Goal: Task Accomplishment & Management: Use online tool/utility

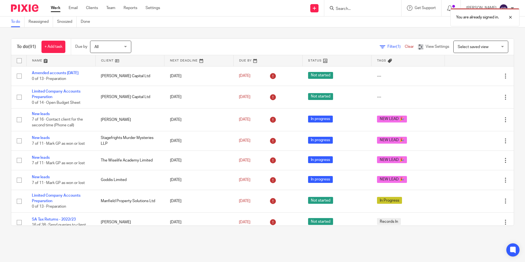
click at [206, 43] on div "Filter (1) Clear View Settings View Settings (1) Filters Clear Save Manage save…" at bounding box center [327, 47] width 373 height 12
click at [194, 45] on div "Filter (1) Clear View Settings View Settings (1) Filters Clear Save Manage save…" at bounding box center [327, 47] width 373 height 12
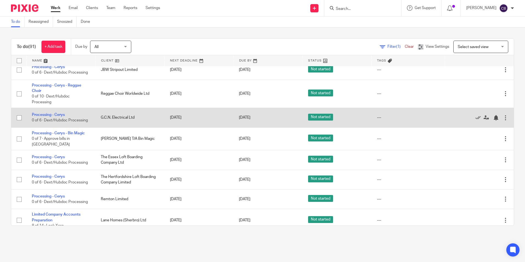
scroll to position [741, 0]
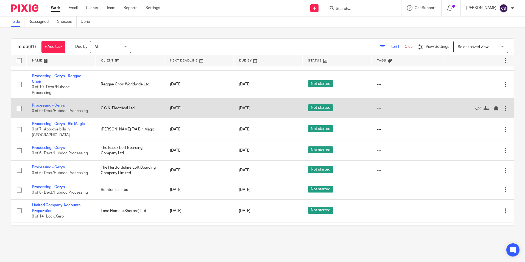
click at [475, 111] on icon at bounding box center [477, 108] width 5 height 5
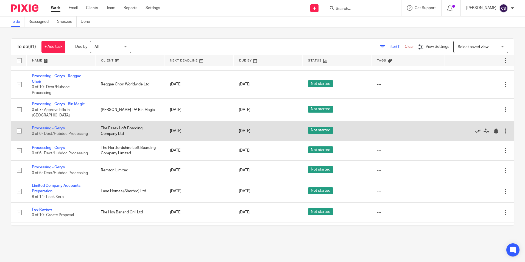
click at [475, 134] on icon at bounding box center [477, 130] width 5 height 5
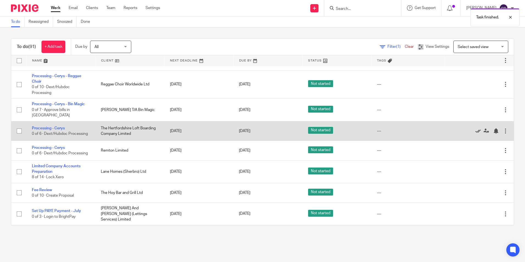
click at [475, 134] on icon at bounding box center [477, 130] width 5 height 5
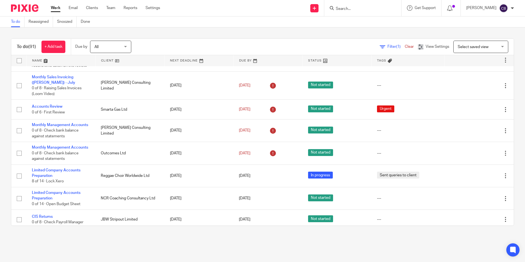
scroll to position [549, 0]
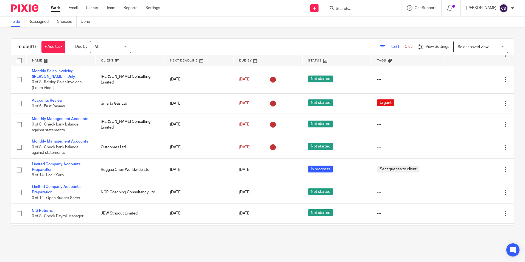
click at [467, 46] on span "Select saved view" at bounding box center [473, 47] width 31 height 4
click at [418, 49] on div "View Settings" at bounding box center [433, 47] width 31 height 6
click at [387, 47] on span "Filter (1)" at bounding box center [395, 47] width 17 height 4
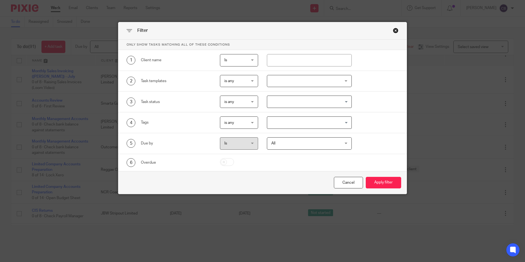
click at [316, 100] on input "Search for option" at bounding box center [308, 102] width 81 height 10
click at [306, 82] on div at bounding box center [309, 81] width 85 height 12
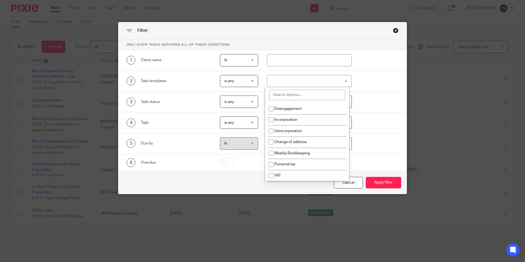
click at [307, 92] on input "search" at bounding box center [307, 95] width 76 height 10
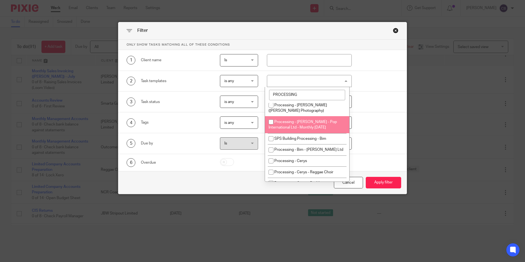
scroll to position [200, 0]
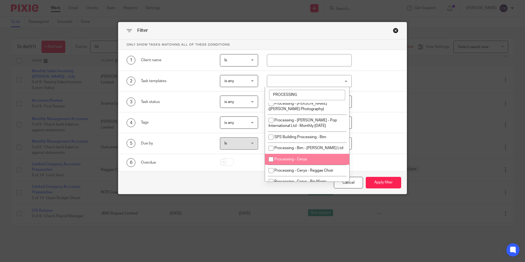
type input "PROCESSING"
click at [315, 156] on li "Processing - Cerys" at bounding box center [307, 159] width 84 height 11
checkbox input "true"
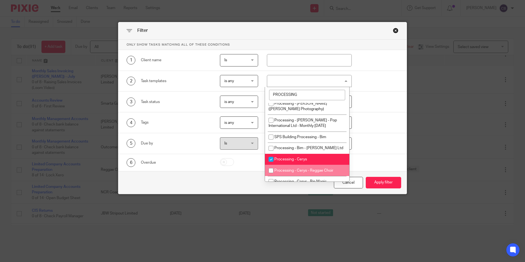
click at [310, 168] on li "Processing - Cerys - Reggae Choir" at bounding box center [307, 170] width 84 height 11
checkbox input "true"
click at [304, 176] on li "Processing - Cerys - Bin Magic" at bounding box center [307, 181] width 84 height 11
checkbox input "true"
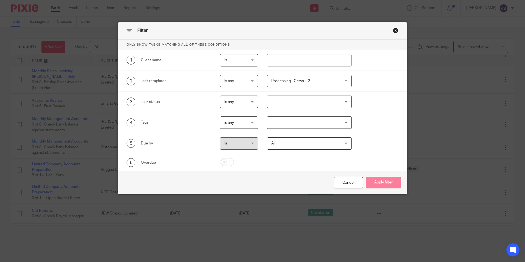
click at [380, 184] on button "Apply filter" at bounding box center [383, 183] width 35 height 12
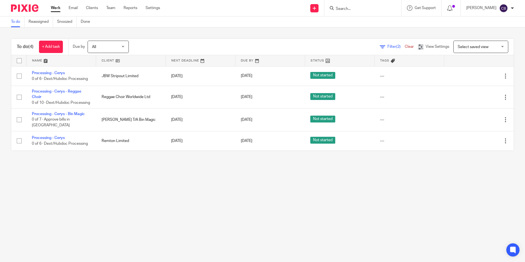
click at [220, 199] on main "To do Reassigned Snoozed Done To do (4) + Add task Due by All All [DATE] [DATE]…" at bounding box center [262, 131] width 525 height 262
drag, startPoint x: 214, startPoint y: 200, endPoint x: 201, endPoint y: 165, distance: 36.4
click at [213, 199] on main "To do Reassigned Snoozed Done To do (4) + Add task Due by All All [DATE] [DATE]…" at bounding box center [262, 131] width 525 height 262
